Goal: Use online tool/utility: Utilize a website feature to perform a specific function

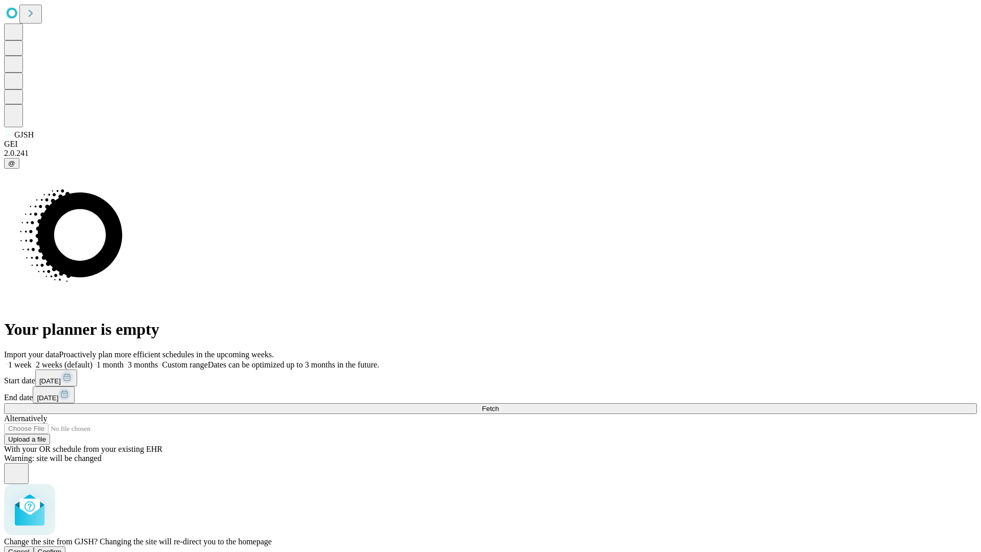
click at [62, 548] on span "Confirm" at bounding box center [50, 552] width 24 height 8
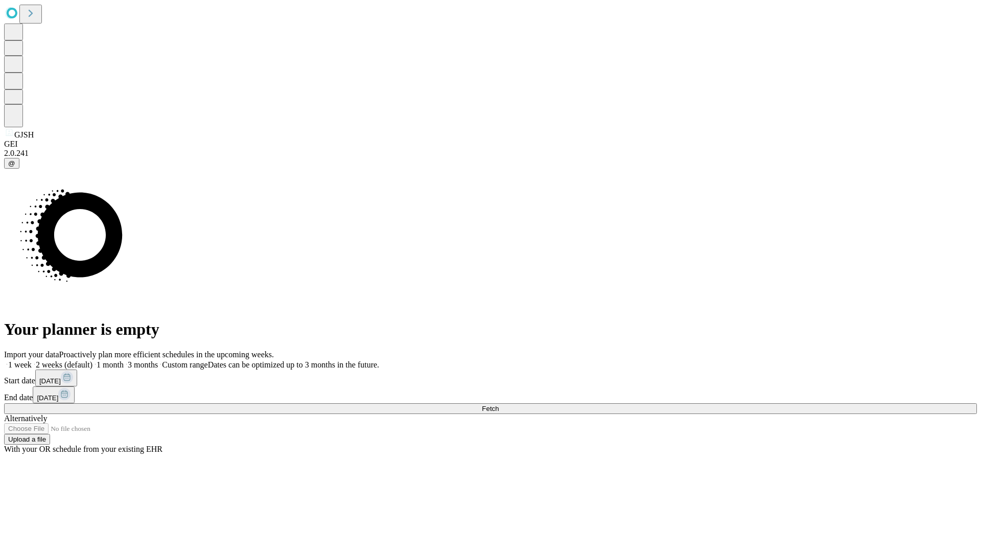
click at [124, 360] on label "1 month" at bounding box center [108, 364] width 31 height 9
click at [499, 405] on span "Fetch" at bounding box center [490, 409] width 17 height 8
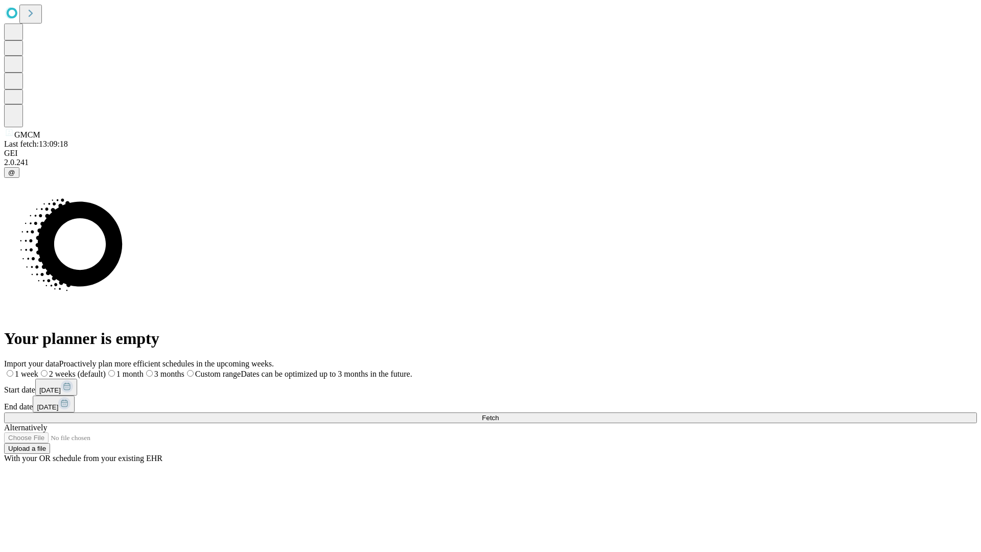
click at [144, 370] on label "1 month" at bounding box center [125, 374] width 38 height 9
click at [499, 414] on span "Fetch" at bounding box center [490, 418] width 17 height 8
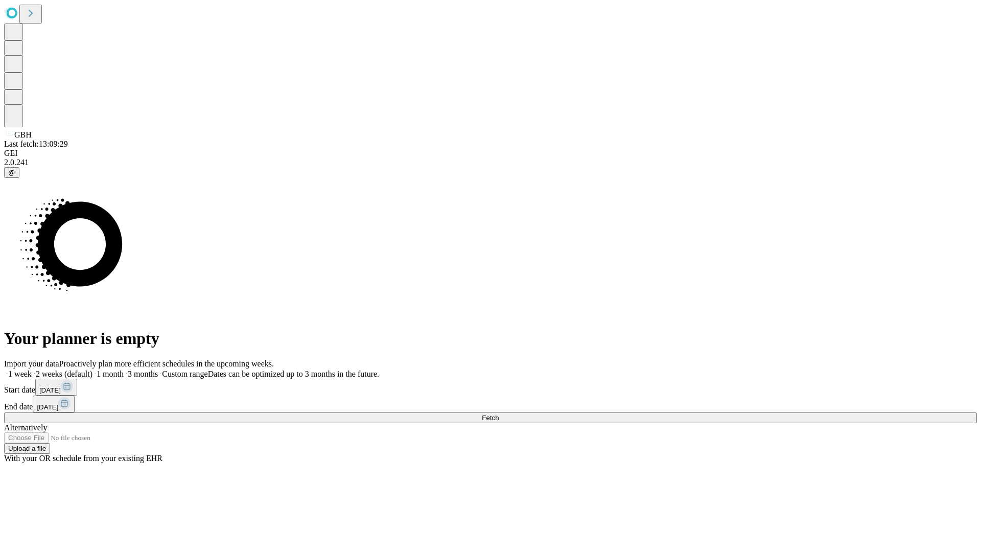
click at [124, 370] on label "1 month" at bounding box center [108, 374] width 31 height 9
click at [499, 414] on span "Fetch" at bounding box center [490, 418] width 17 height 8
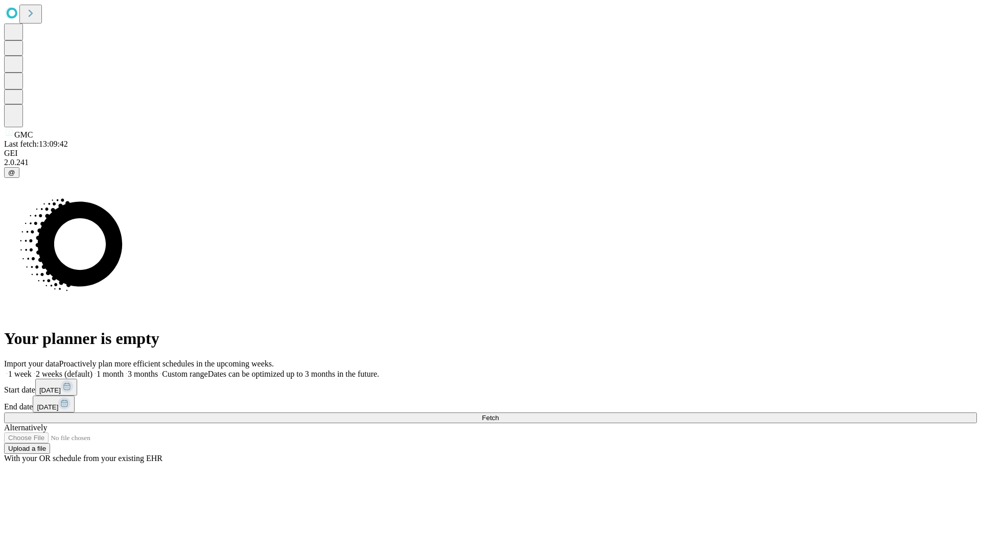
click at [124, 370] on label "1 month" at bounding box center [108, 374] width 31 height 9
click at [499, 414] on span "Fetch" at bounding box center [490, 418] width 17 height 8
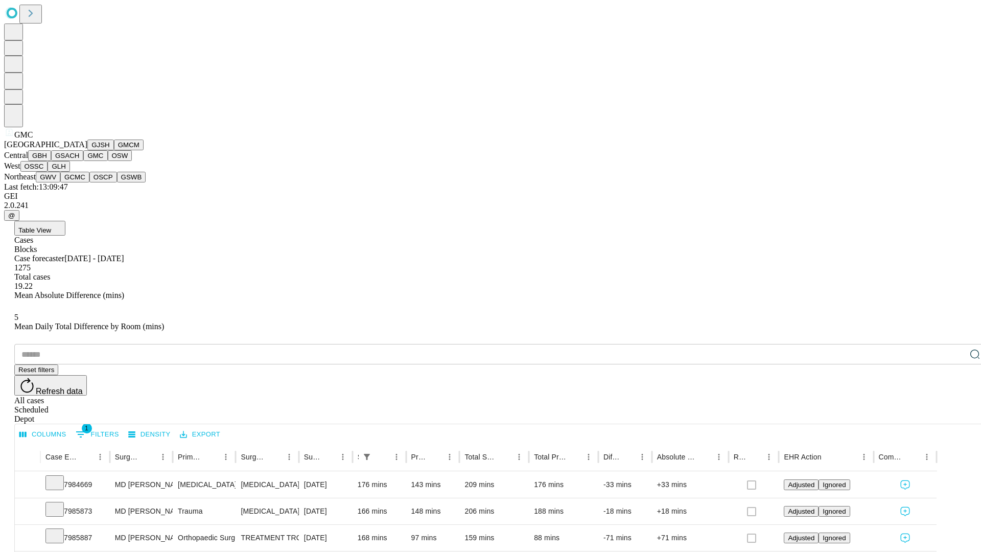
click at [108, 161] on button "OSW" at bounding box center [120, 155] width 25 height 11
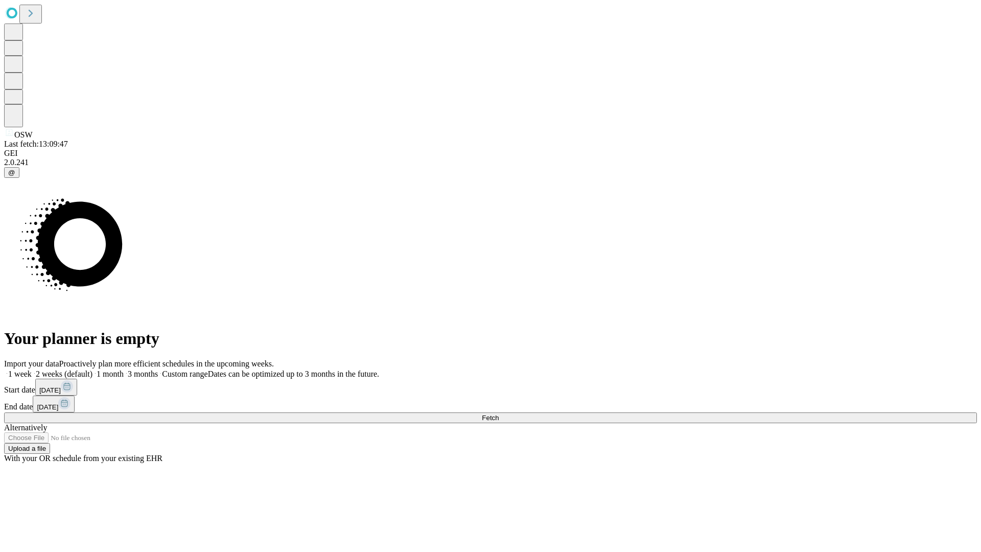
click at [124, 370] on label "1 month" at bounding box center [108, 374] width 31 height 9
click at [499, 414] on span "Fetch" at bounding box center [490, 418] width 17 height 8
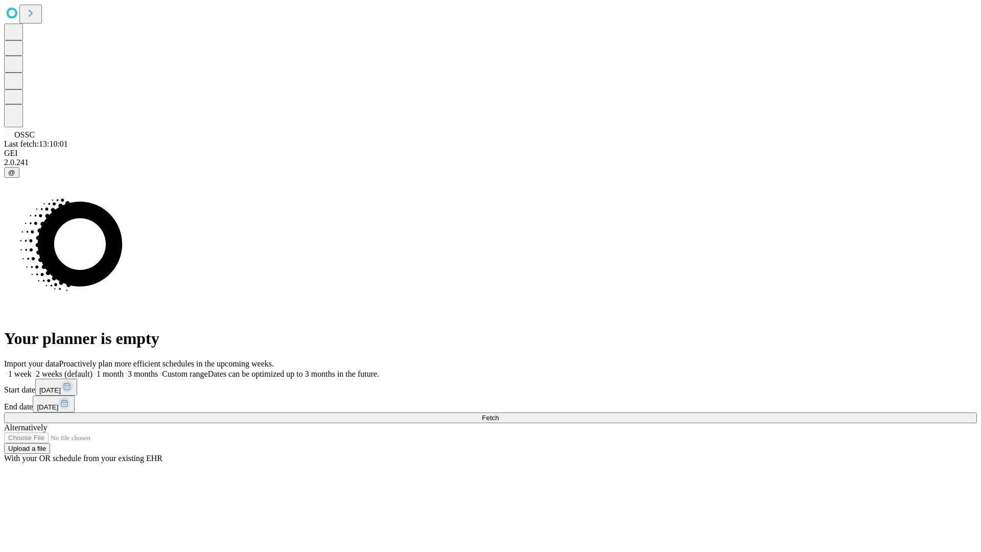
click at [124, 370] on label "1 month" at bounding box center [108, 374] width 31 height 9
click at [499, 414] on span "Fetch" at bounding box center [490, 418] width 17 height 8
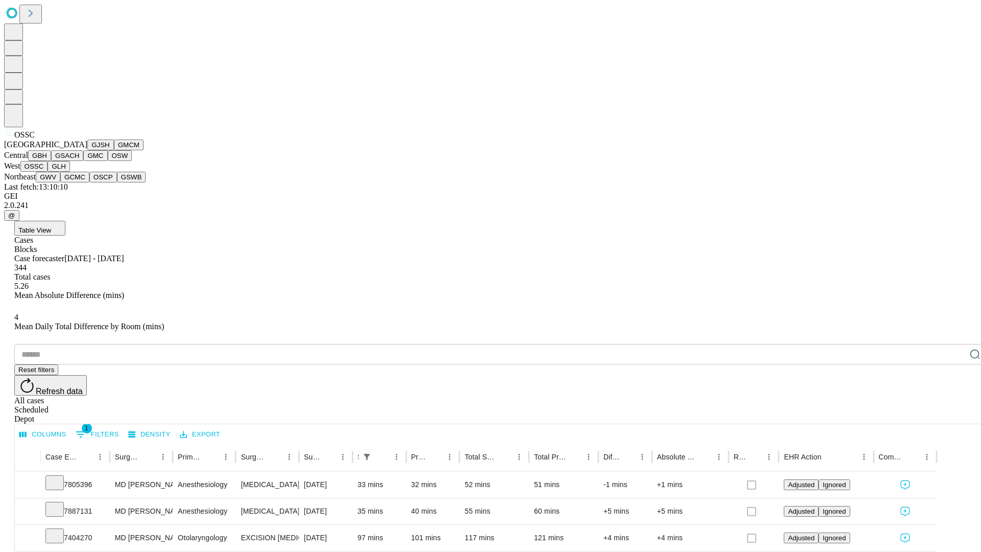
click at [70, 172] on button "GLH" at bounding box center [59, 166] width 22 height 11
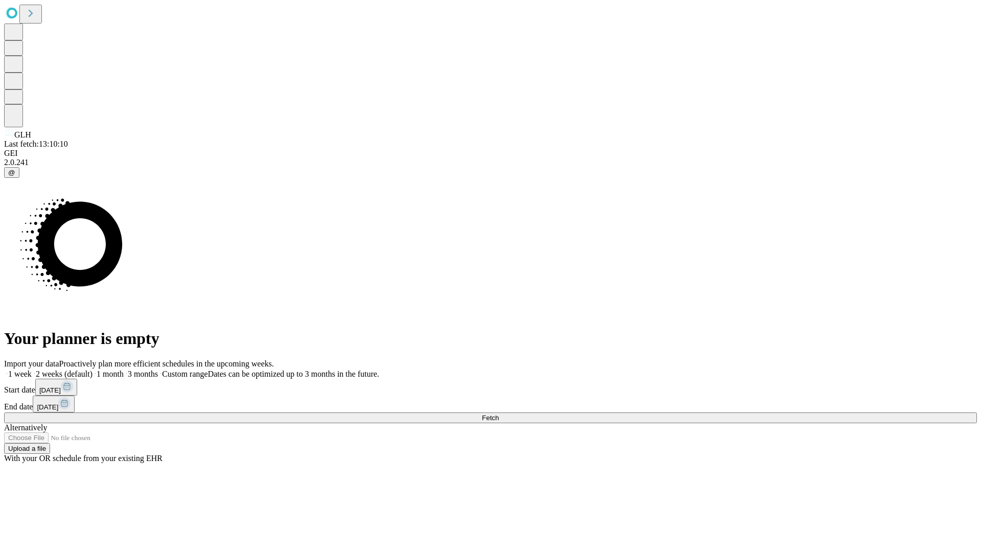
click at [124, 370] on label "1 month" at bounding box center [108, 374] width 31 height 9
click at [499, 414] on span "Fetch" at bounding box center [490, 418] width 17 height 8
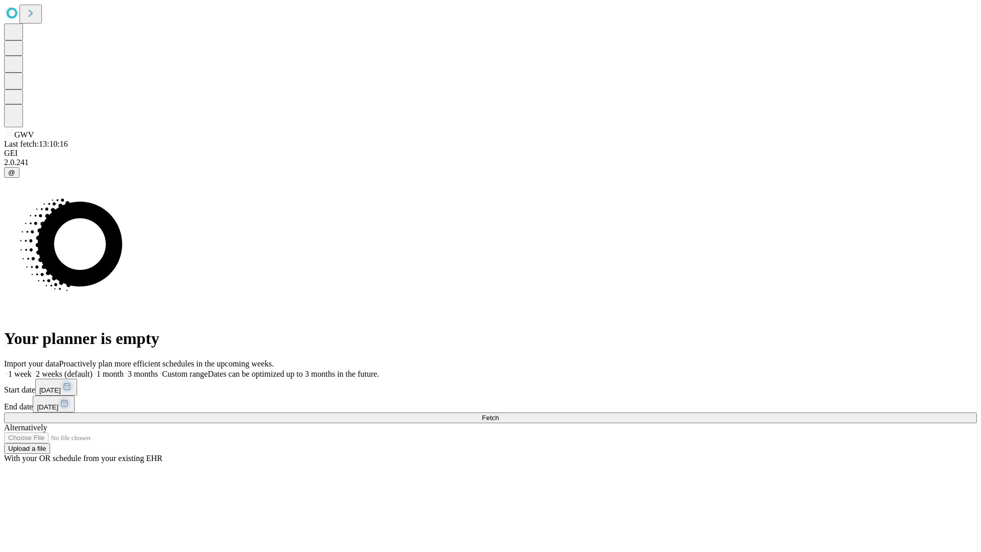
click at [124, 370] on label "1 month" at bounding box center [108, 374] width 31 height 9
click at [499, 414] on span "Fetch" at bounding box center [490, 418] width 17 height 8
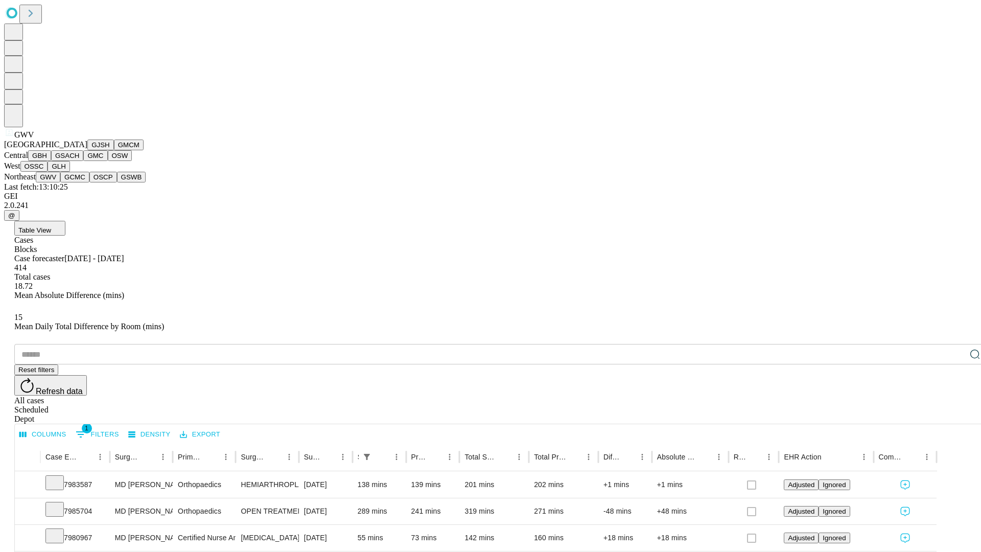
click at [79, 182] on button "GCMC" at bounding box center [74, 177] width 29 height 11
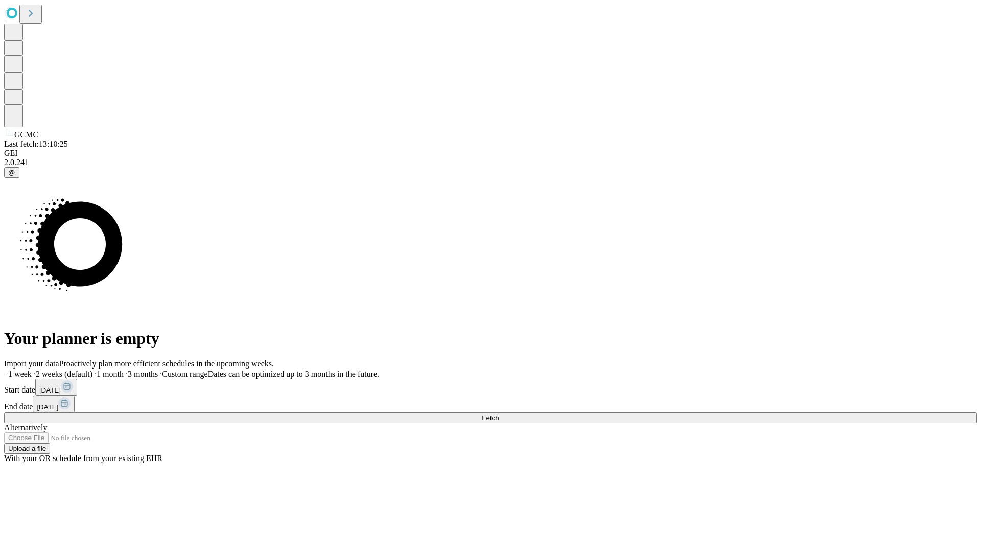
click at [124, 370] on label "1 month" at bounding box center [108, 374] width 31 height 9
click at [499, 414] on span "Fetch" at bounding box center [490, 418] width 17 height 8
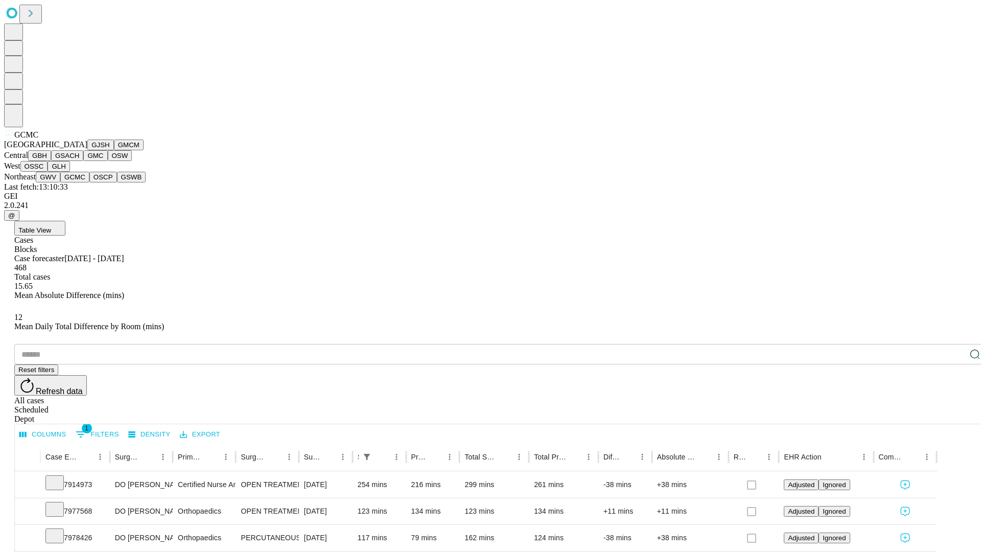
click at [89, 182] on button "OSCP" at bounding box center [103, 177] width 28 height 11
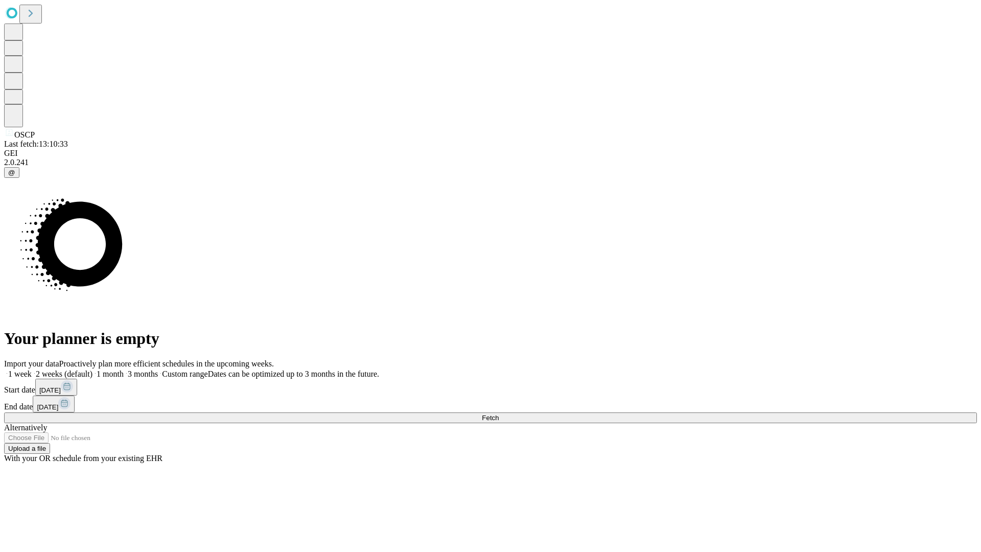
click at [499, 414] on span "Fetch" at bounding box center [490, 418] width 17 height 8
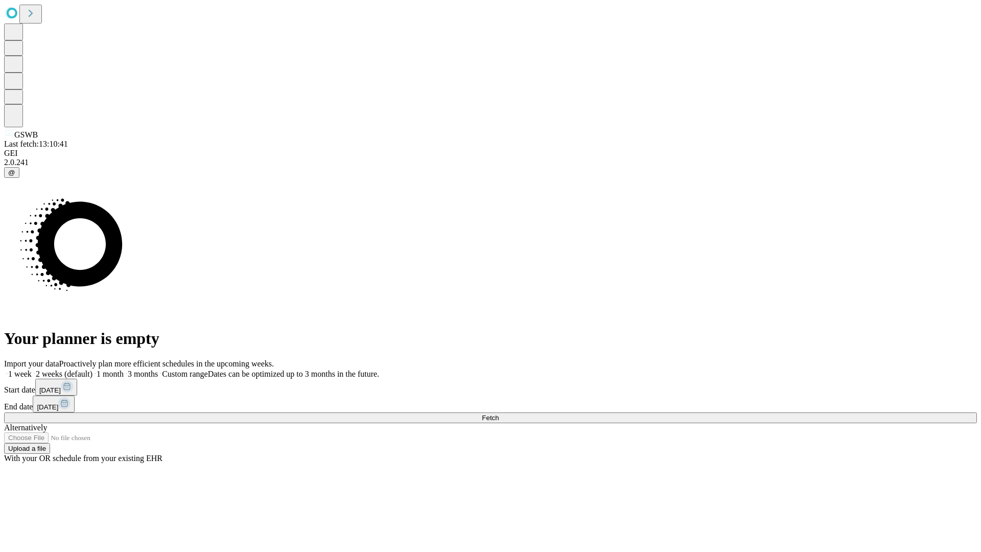
click at [499, 414] on span "Fetch" at bounding box center [490, 418] width 17 height 8
